Goal: Task Accomplishment & Management: Manage account settings

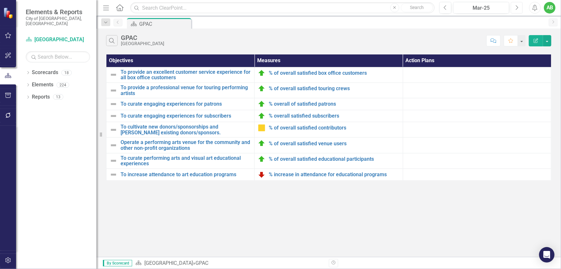
click at [522, 6] on button "Next" at bounding box center [517, 8] width 12 height 12
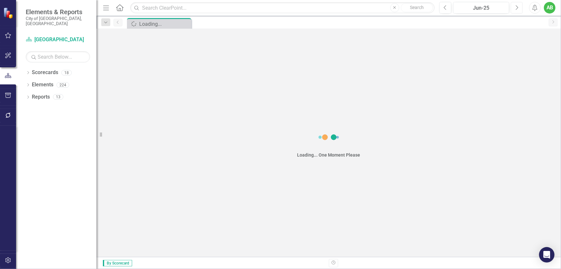
click at [522, 6] on button "Next" at bounding box center [517, 8] width 12 height 12
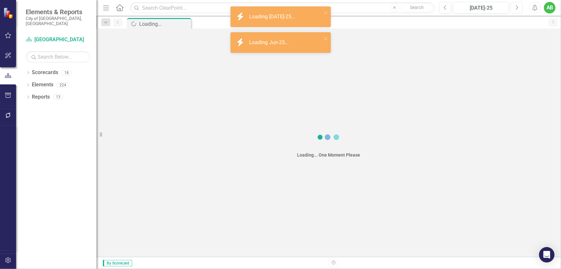
click at [520, 6] on button "Next" at bounding box center [517, 8] width 12 height 12
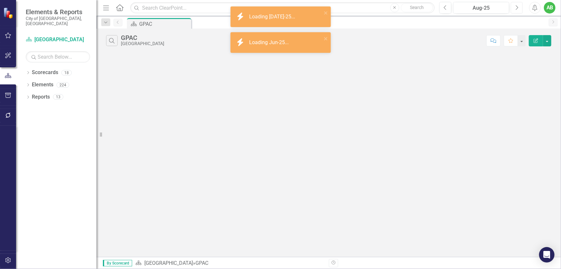
click at [519, 6] on button "Next" at bounding box center [517, 8] width 12 height 12
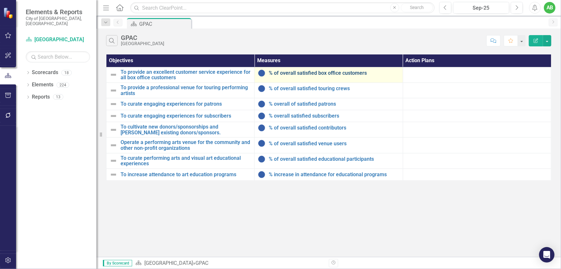
click at [316, 73] on link "% of overall satisfied box office customers" at bounding box center [334, 73] width 131 height 6
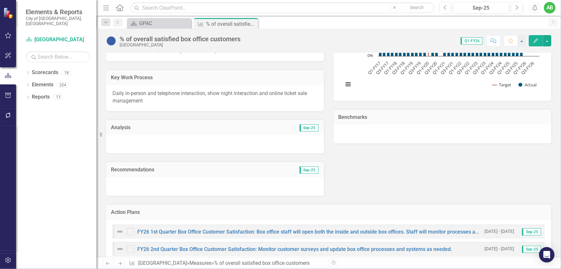
scroll to position [113, 0]
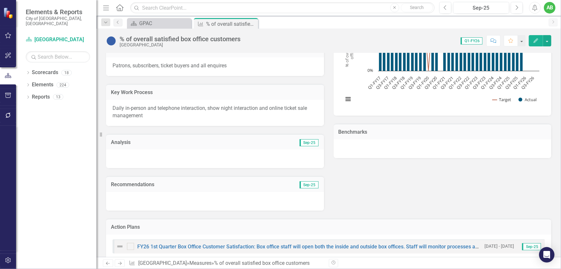
click at [142, 153] on div at bounding box center [215, 158] width 218 height 19
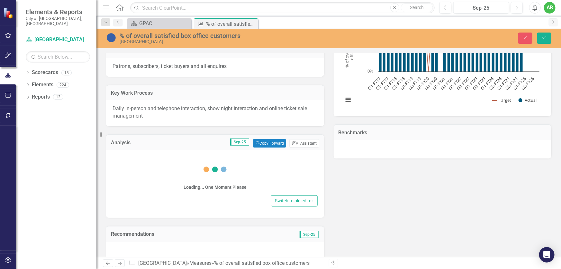
click at [143, 164] on div "Loading... One Moment Please" at bounding box center [215, 174] width 205 height 39
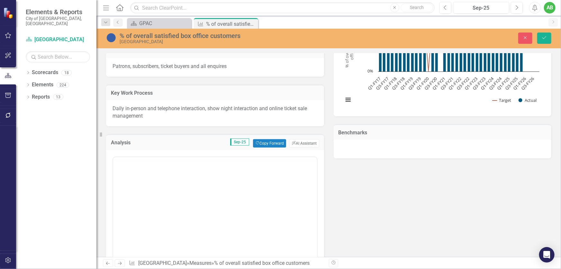
scroll to position [0, 0]
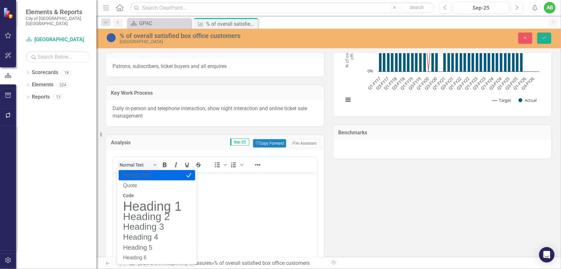
click at [226, 200] on body "Rich Text Area. Press ALT-0 for help." at bounding box center [215, 220] width 204 height 96
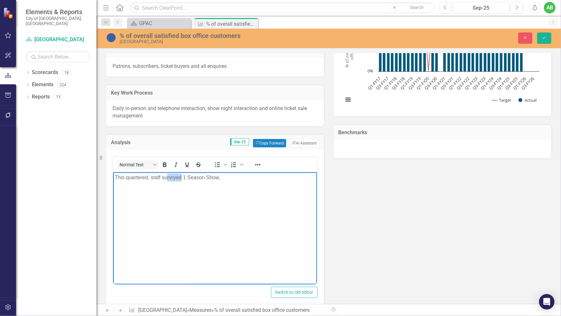
drag, startPoint x: 181, startPoint y: 178, endPoint x: 167, endPoint y: 179, distance: 14.2
click at [167, 179] on p "This quartered, staff survryed 1 Season Show," at bounding box center [215, 178] width 201 height 8
click at [235, 179] on p "This quartered, staff surveyed 1 Season Show," at bounding box center [215, 178] width 201 height 8
click at [540, 38] on button "Save" at bounding box center [544, 37] width 14 height 11
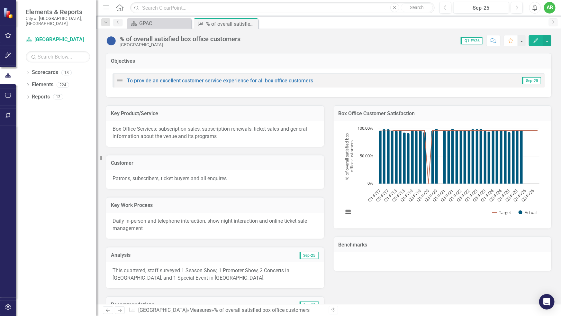
click at [279, 39] on div "Score: 0.00 Q1-FY26 Completed Comment Favorite Edit" at bounding box center [398, 40] width 308 height 11
click at [293, 13] on input "text" at bounding box center [282, 7] width 304 height 11
click at [283, 7] on input "text" at bounding box center [282, 7] width 304 height 11
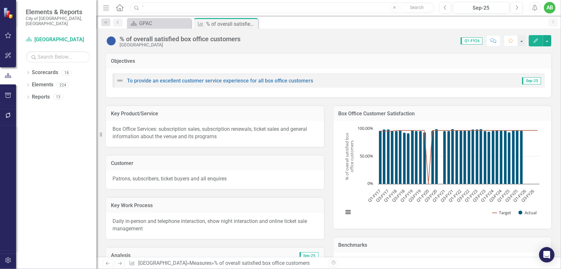
type input "`"
